Goal: Complete application form

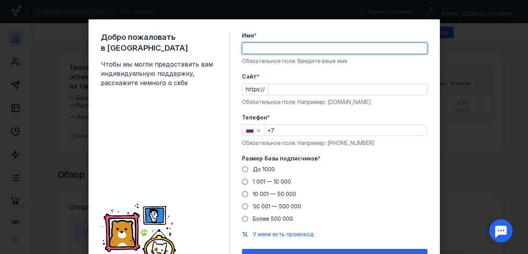
type input "V"
type input "Ь"
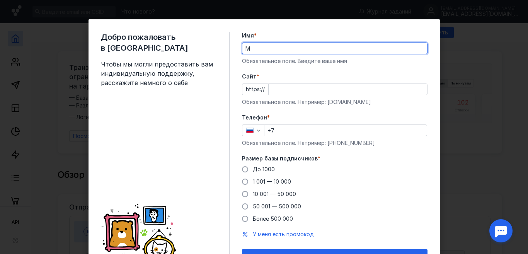
type input "М"
click at [367, 78] on label "Cайт *" at bounding box center [334, 77] width 185 height 8
click at [367, 84] on input "Cайт *" at bounding box center [348, 89] width 158 height 11
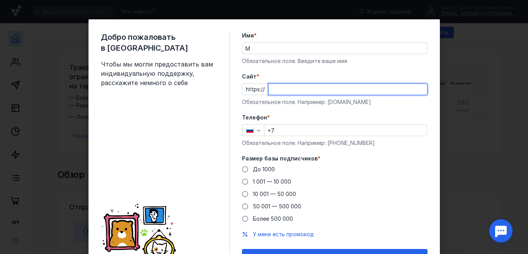
click at [278, 130] on div "Телефон * +7 Обязательное поле. Например: [PHONE_NUMBER]" at bounding box center [334, 130] width 185 height 33
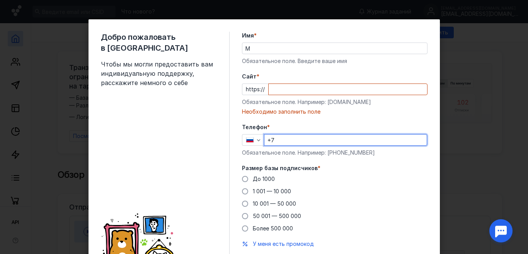
type input "[PHONE_NUMBER]"
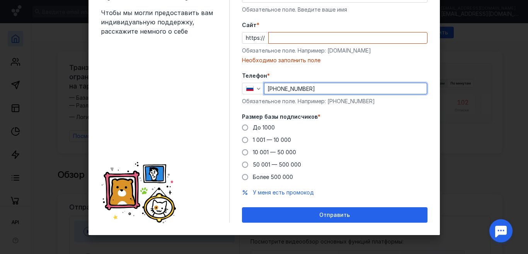
scroll to position [52, 0]
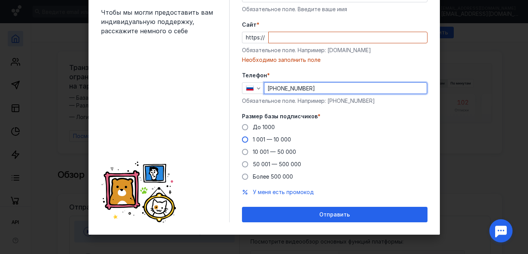
click at [242, 138] on span at bounding box center [245, 139] width 6 height 6
click at [0, 0] on input "1 001 — 10 000" at bounding box center [0, 0] width 0 height 0
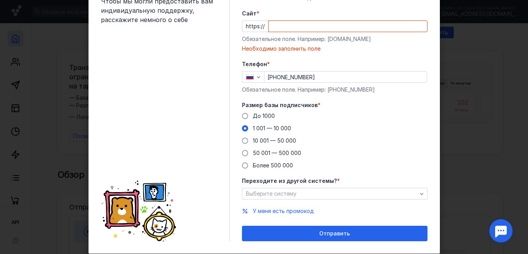
scroll to position [82, 0]
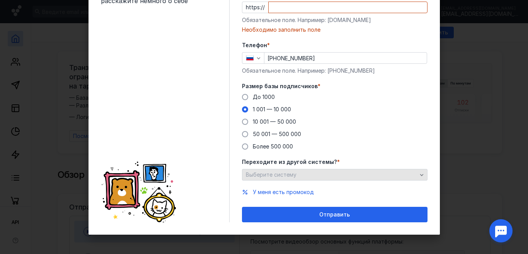
click at [346, 174] on div "Выберите систему" at bounding box center [331, 175] width 175 height 7
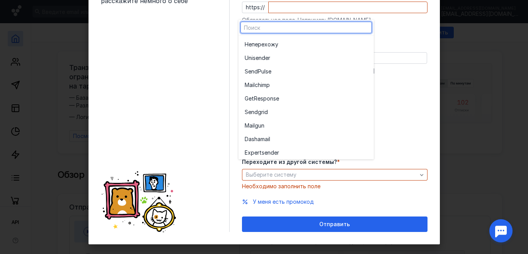
click at [404, 112] on div "До [DATE] 1 001 — 10 000 10 001 — 50 000 50 001 — 500 000 Более 500 000" at bounding box center [334, 121] width 185 height 57
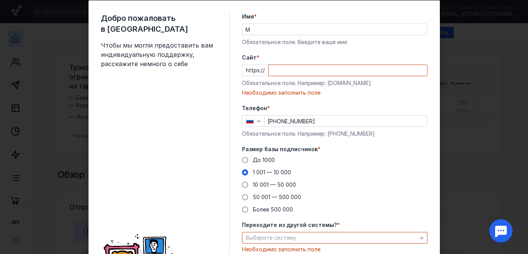
scroll to position [14, 0]
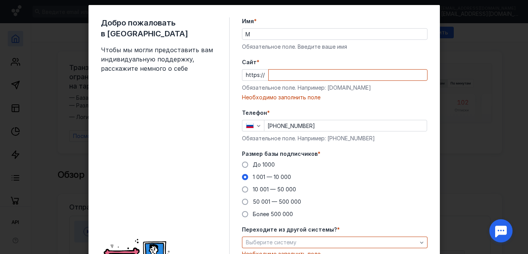
click at [281, 74] on input "Cайт *" at bounding box center [348, 75] width 158 height 11
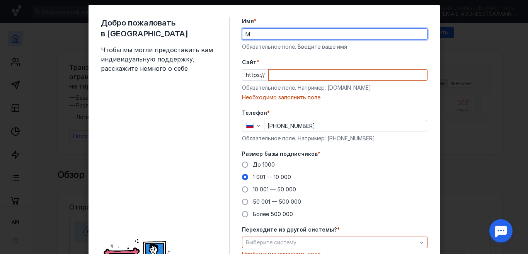
click at [252, 33] on input "М" at bounding box center [334, 34] width 185 height 11
type input "[PERSON_NAME]"
click at [279, 73] on input "Cайт *" at bounding box center [348, 75] width 158 height 11
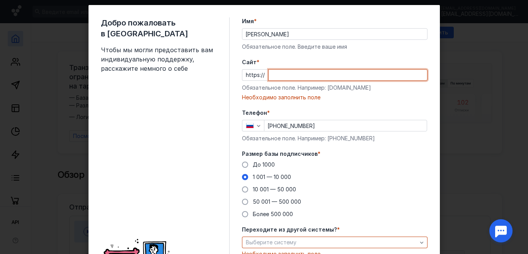
paste input "[DOMAIN_NAME]"
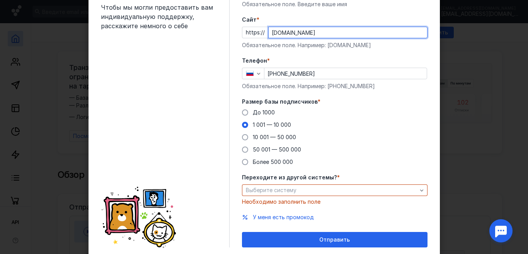
scroll to position [82, 0]
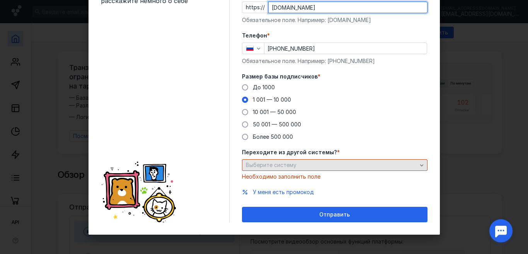
type input "[DOMAIN_NAME]"
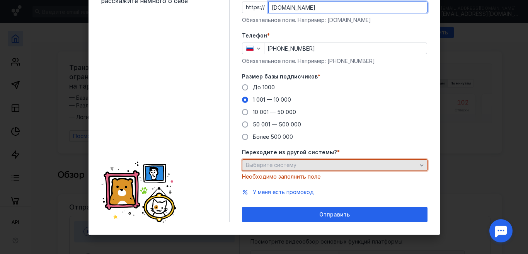
click at [324, 164] on div "Выберите систему" at bounding box center [331, 165] width 175 height 7
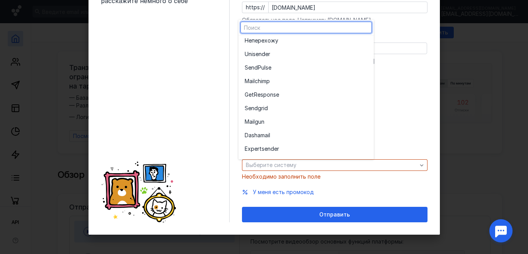
scroll to position [0, 0]
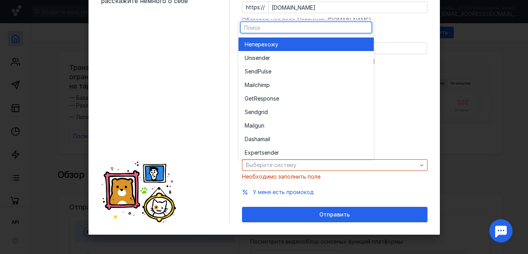
click at [275, 42] on span "перехожу" at bounding box center [265, 45] width 27 height 8
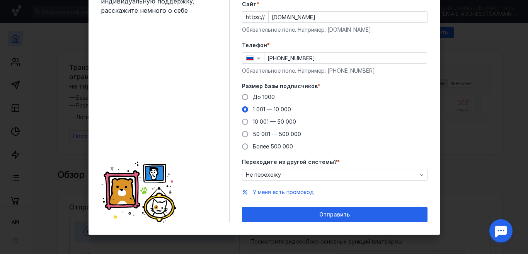
scroll to position [72, 0]
click at [267, 191] on span "У меня есть промокод" at bounding box center [283, 192] width 61 height 7
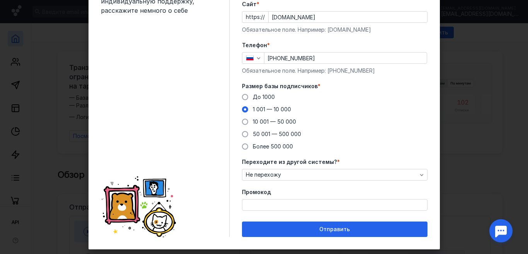
click at [267, 191] on label "Промокод" at bounding box center [334, 192] width 185 height 8
click at [267, 199] on input "Промокод" at bounding box center [334, 204] width 185 height 11
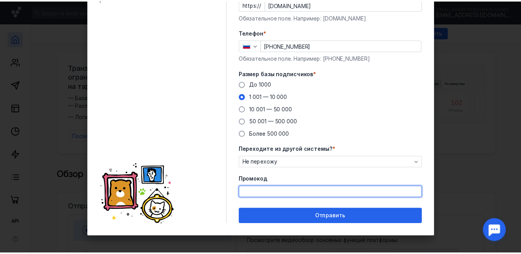
scroll to position [87, 0]
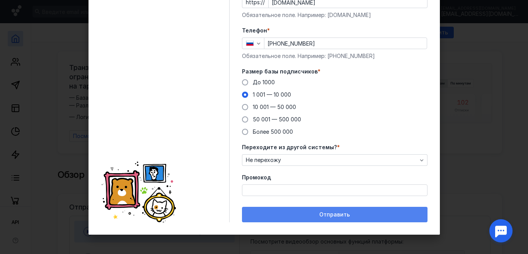
click at [328, 216] on span "Отправить" at bounding box center [334, 214] width 31 height 7
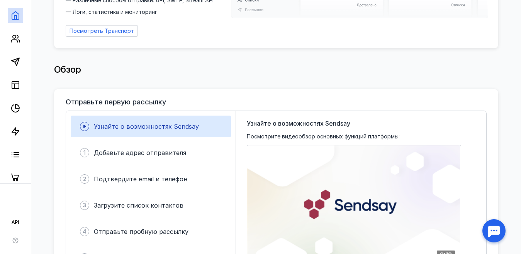
scroll to position [116, 0]
